Goal: Transaction & Acquisition: Subscribe to service/newsletter

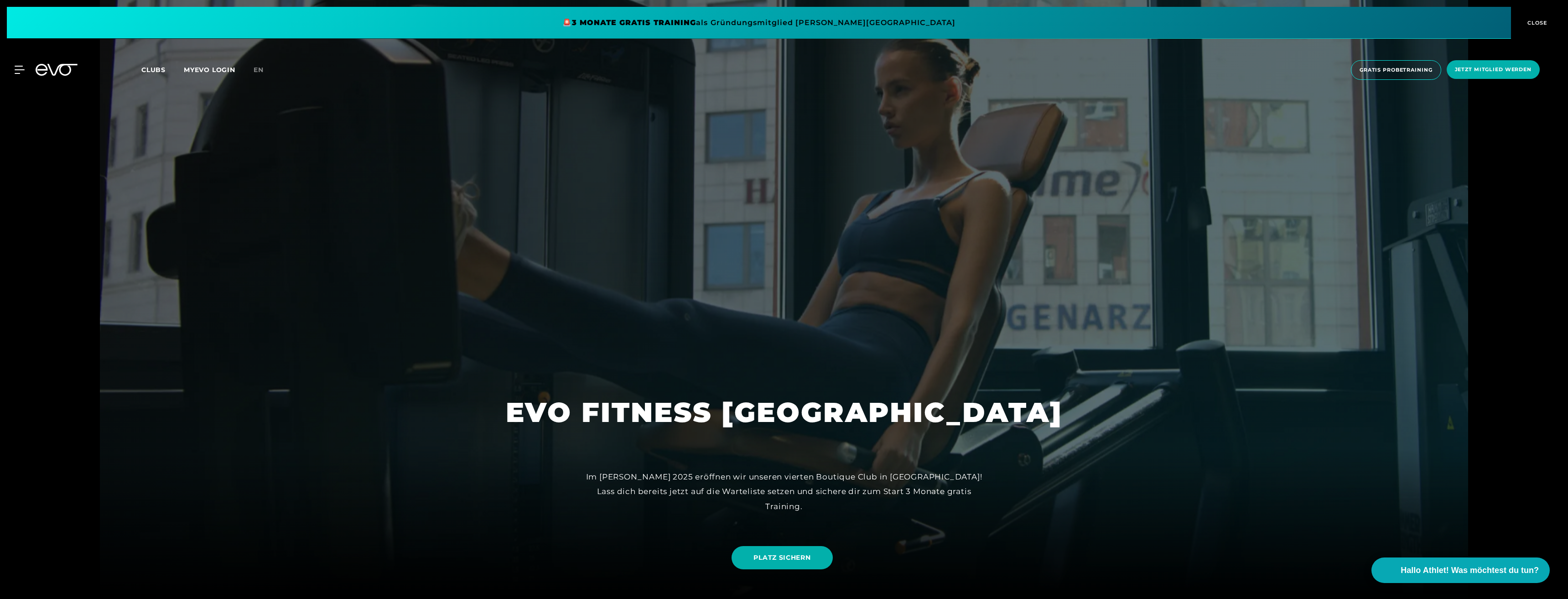
click at [824, 26] on span at bounding box center [759, 23] width 1504 height 32
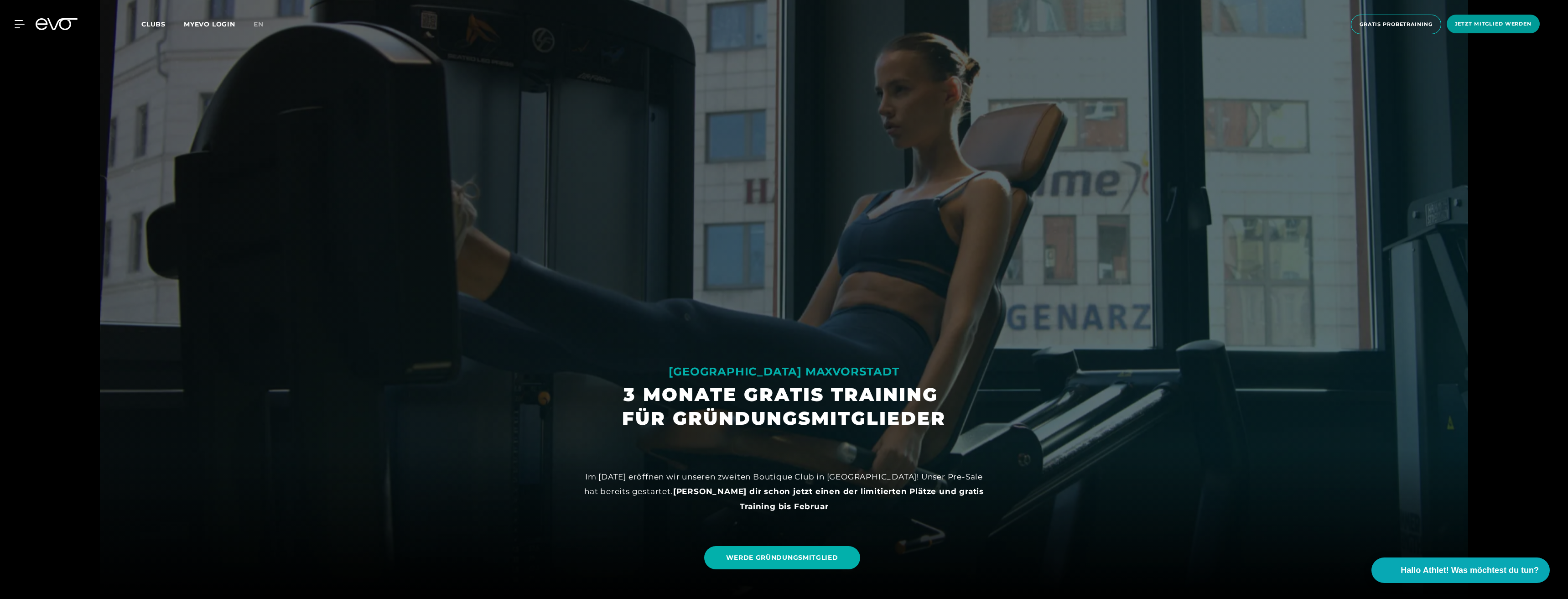
click at [1496, 26] on span "Jetzt Mitglied werden" at bounding box center [1493, 24] width 77 height 8
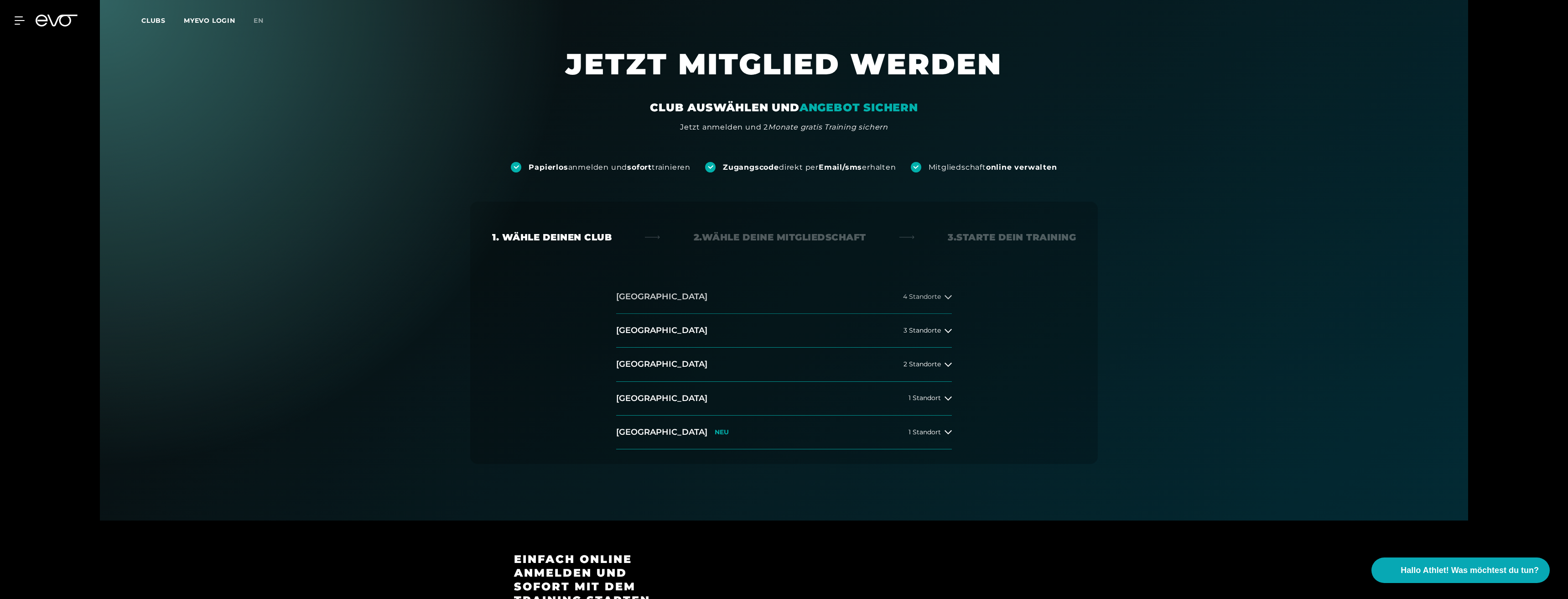
click at [724, 296] on button "[GEOGRAPHIC_DATA] 4 Standorte" at bounding box center [784, 297] width 336 height 33
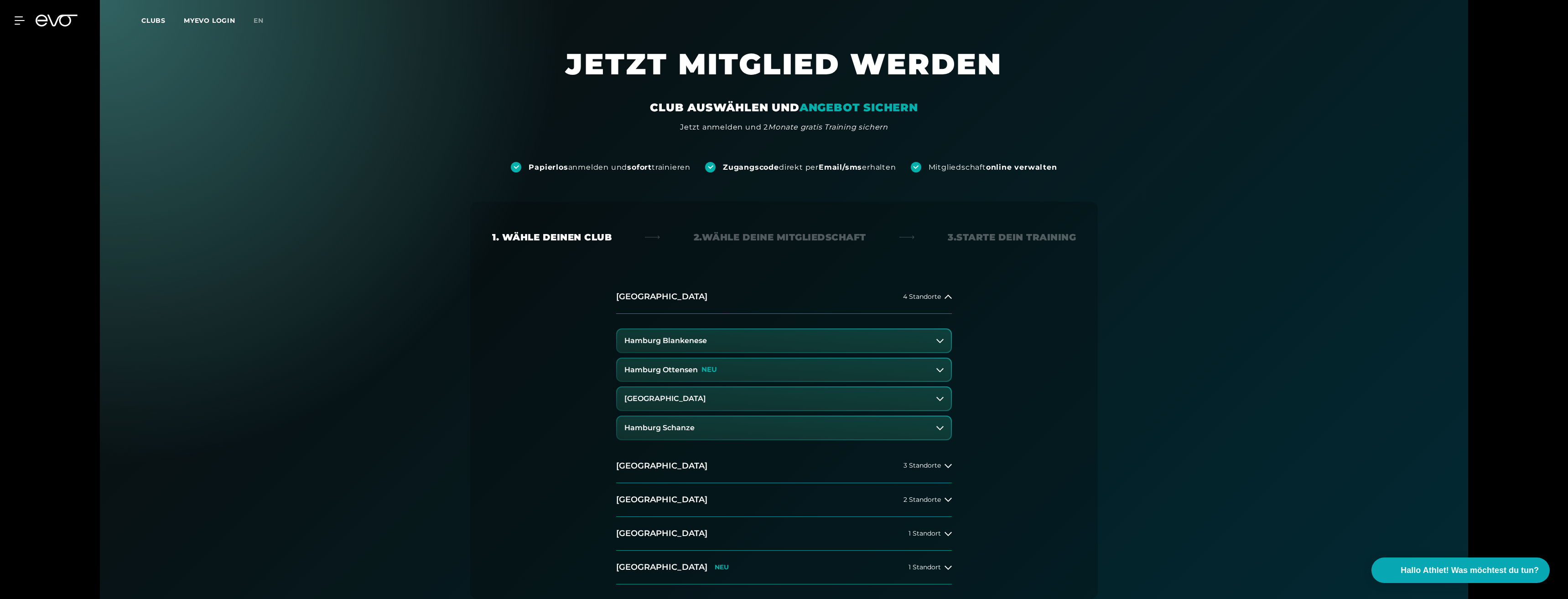
click at [780, 372] on button "Hamburg Ottensen NEU" at bounding box center [784, 370] width 334 height 23
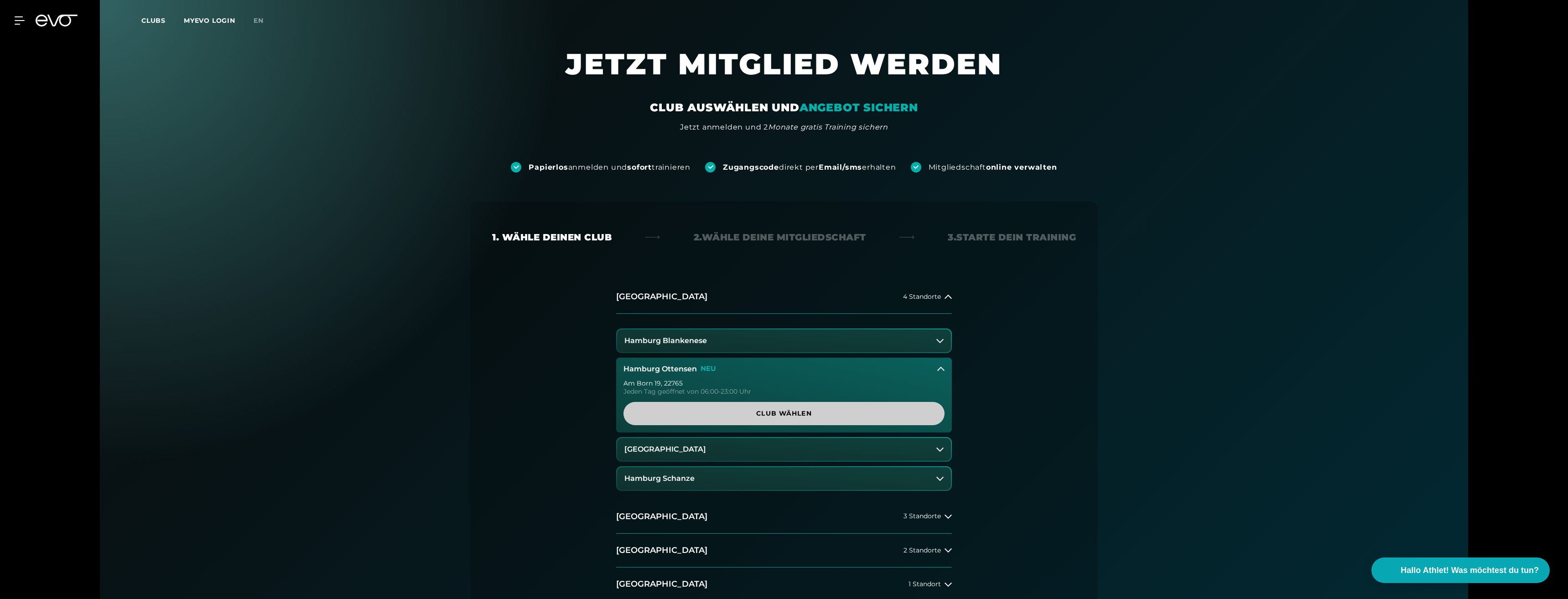
click at [783, 417] on span "Club wählen" at bounding box center [784, 413] width 277 height 9
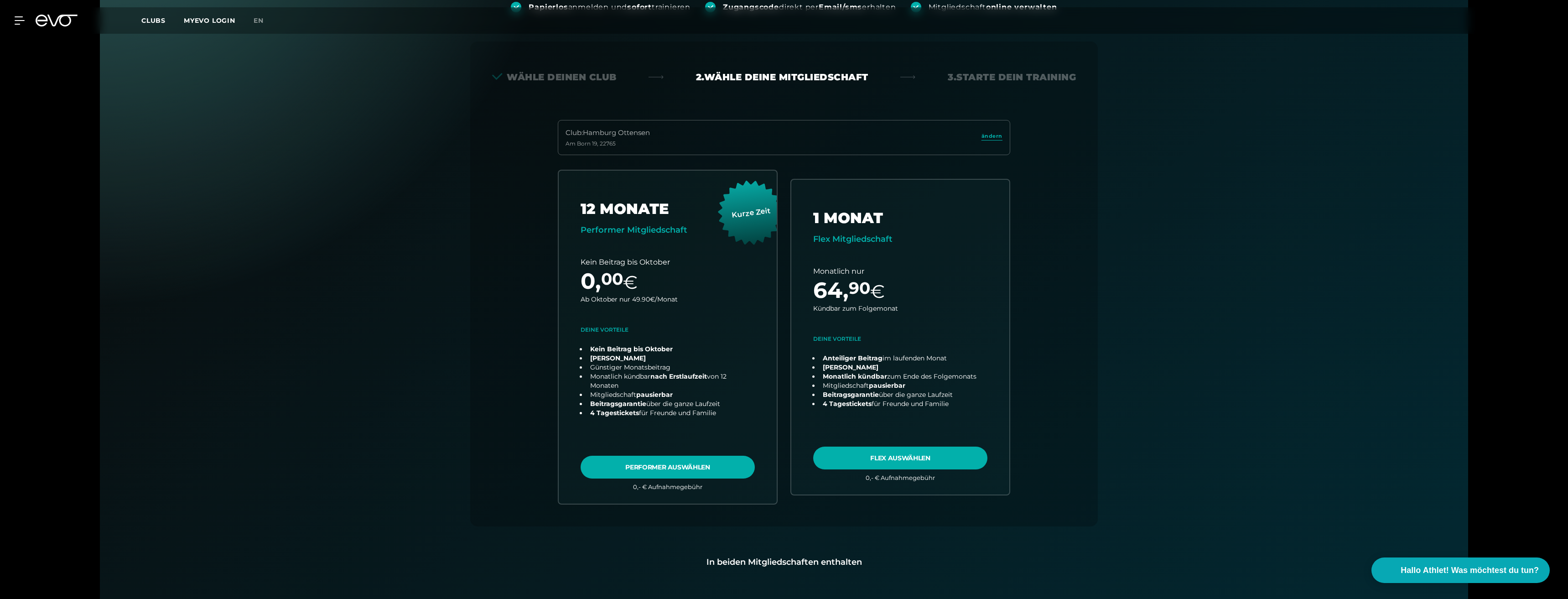
scroll to position [202, 0]
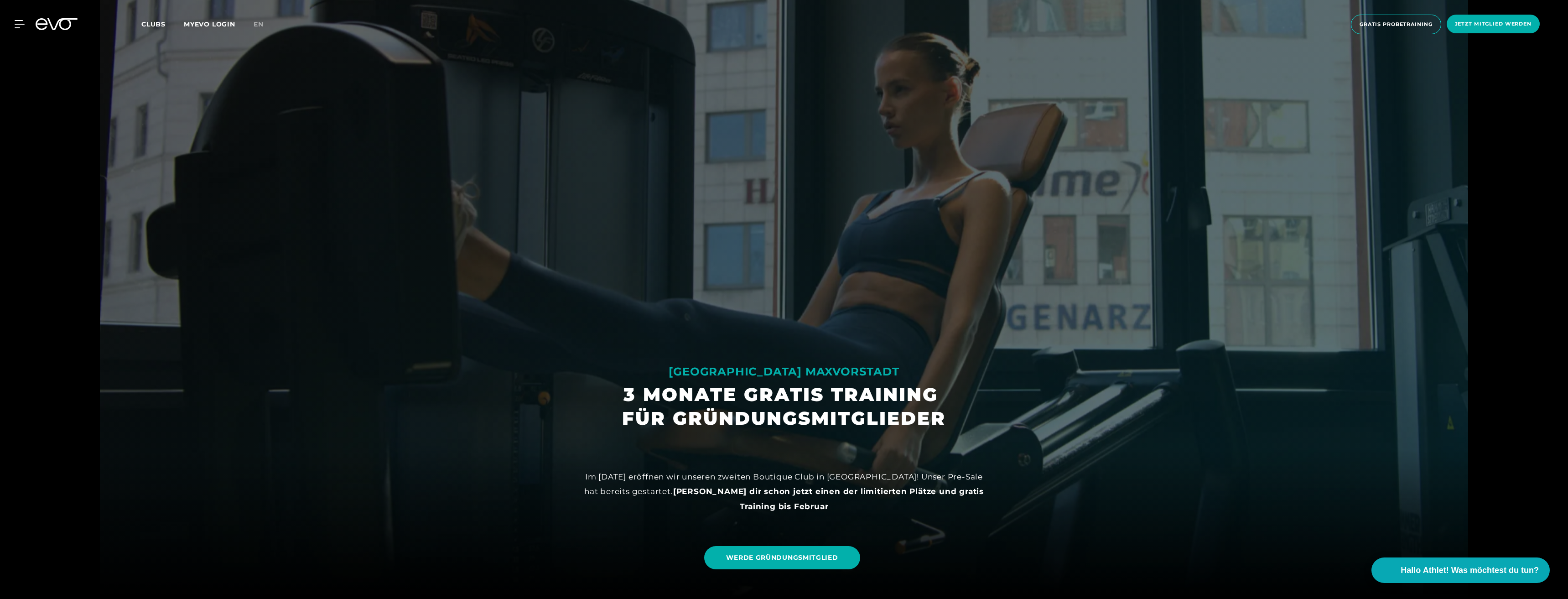
drag, startPoint x: 714, startPoint y: 200, endPoint x: 753, endPoint y: 184, distance: 42.2
